Goal: Information Seeking & Learning: Compare options

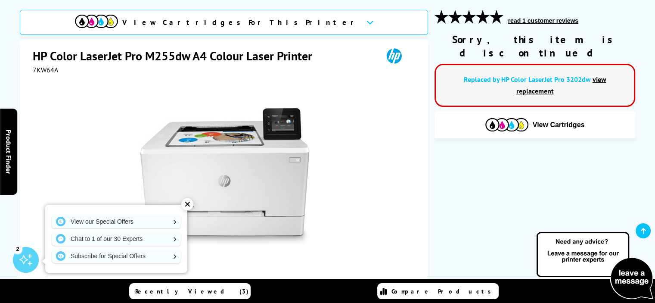
scroll to position [118, 0]
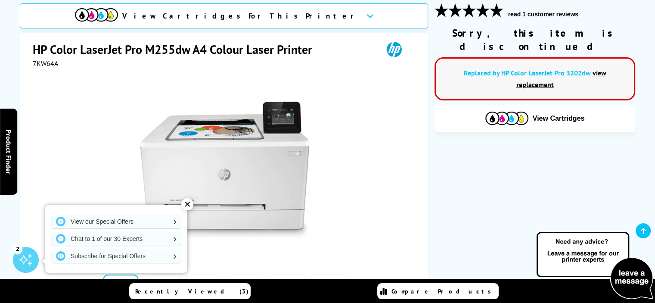
click at [581, 68] on link "view replacement" at bounding box center [561, 78] width 90 height 20
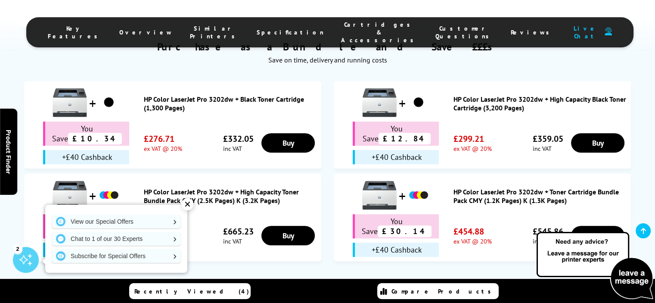
scroll to position [517, 0]
